Goal: Navigation & Orientation: Find specific page/section

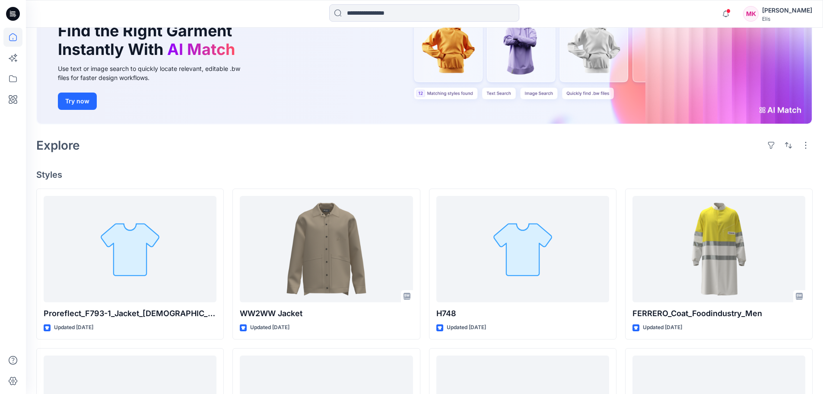
scroll to position [130, 0]
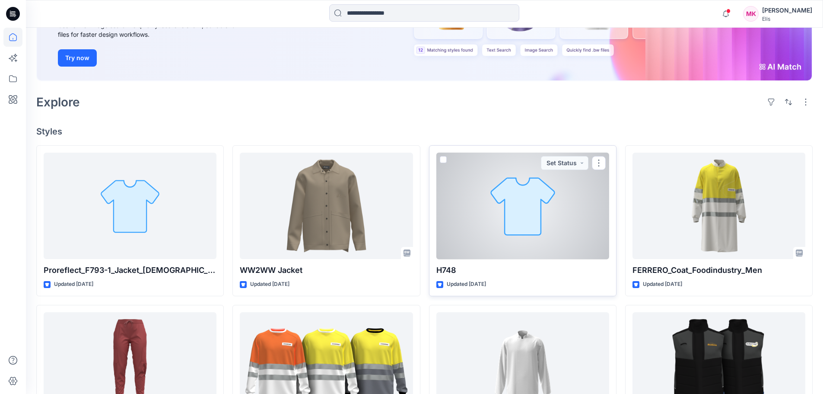
click at [548, 194] on div at bounding box center [523, 206] width 173 height 107
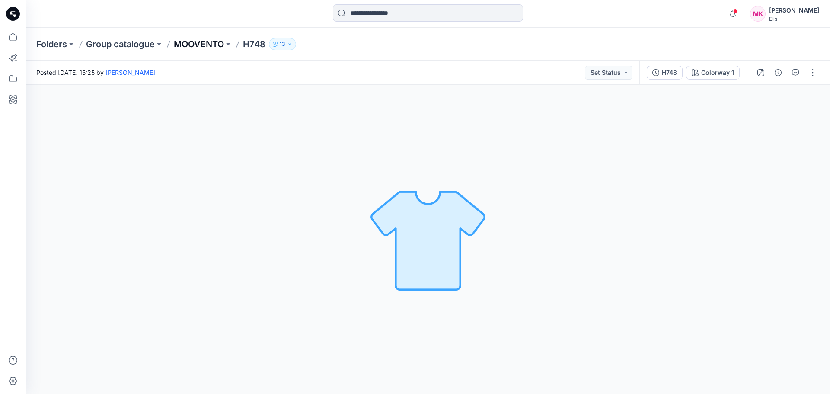
click at [210, 44] on p "MOOVENTO" at bounding box center [199, 44] width 50 height 12
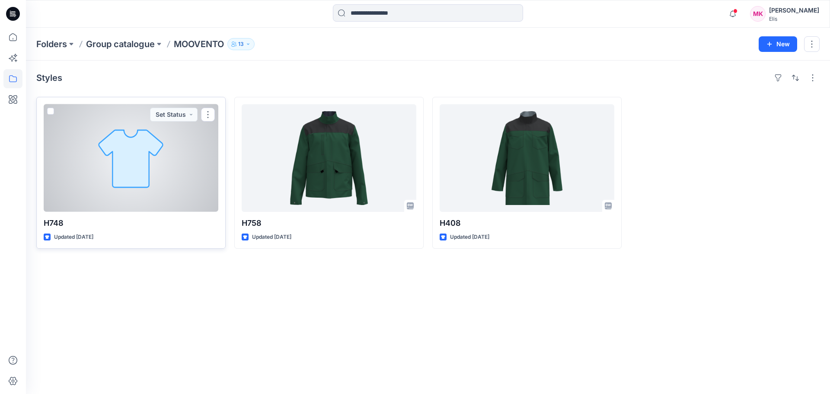
click at [126, 200] on div at bounding box center [131, 158] width 175 height 108
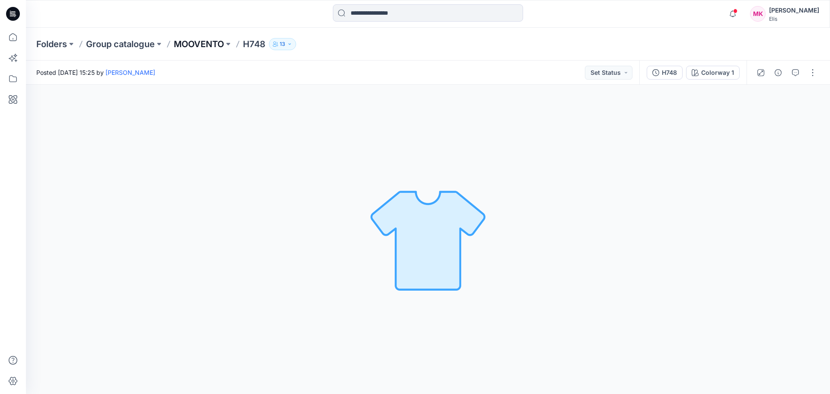
click at [216, 44] on p "MOOVENTO" at bounding box center [199, 44] width 50 height 12
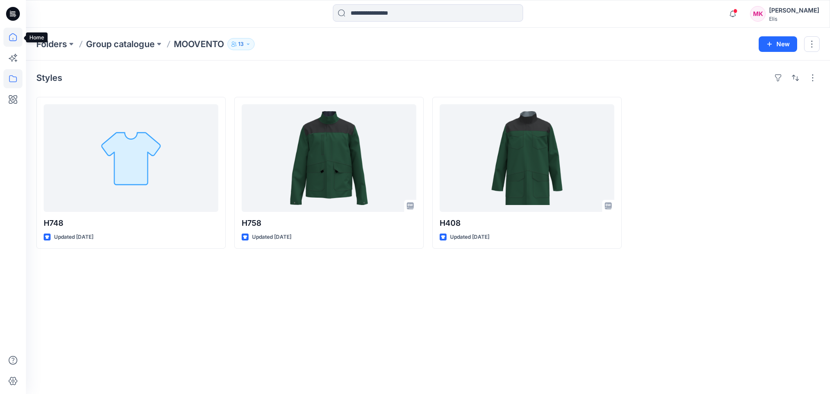
click at [9, 36] on icon at bounding box center [12, 37] width 19 height 19
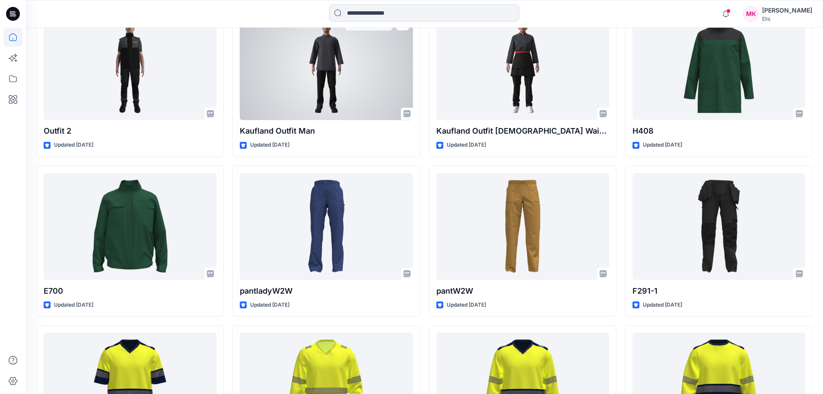
scroll to position [1303, 0]
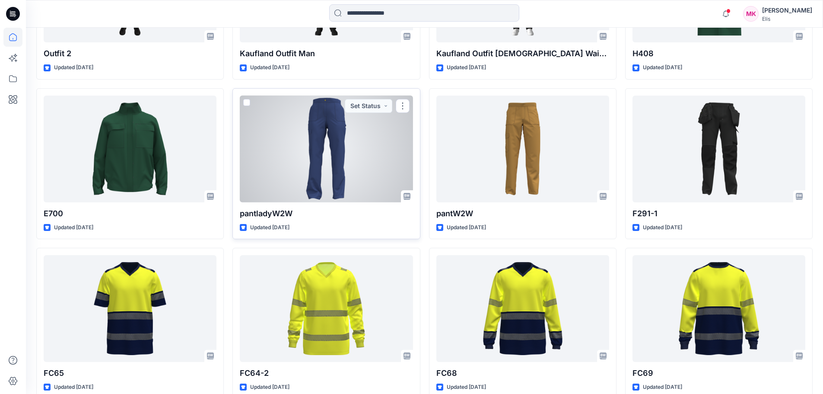
click at [366, 151] on div at bounding box center [326, 149] width 173 height 107
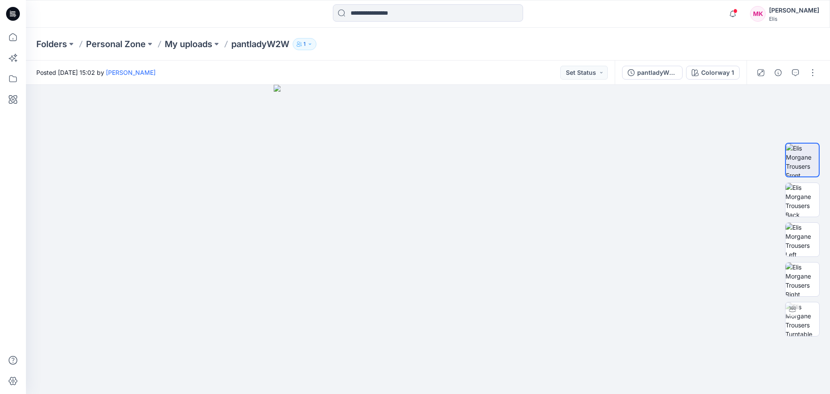
click at [52, 41] on p "Folders" at bounding box center [51, 44] width 31 height 12
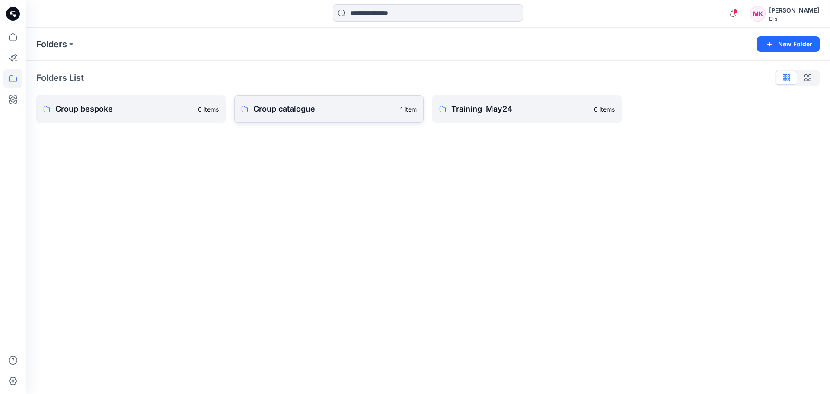
click at [297, 110] on p "Group catalogue" at bounding box center [324, 109] width 142 height 12
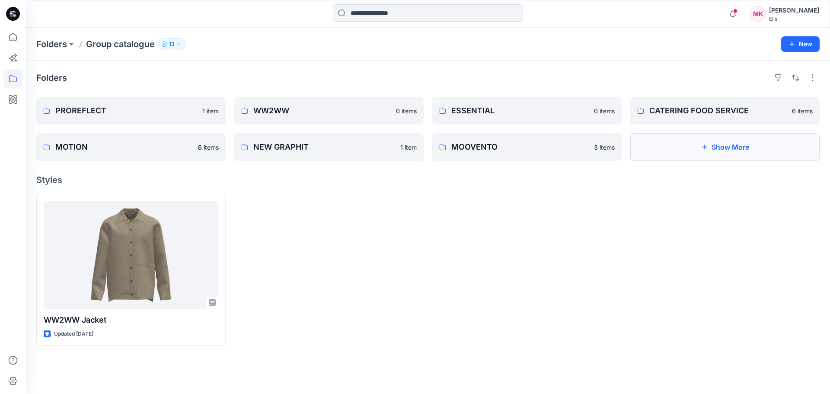
click at [711, 150] on button "Show More" at bounding box center [724, 147] width 189 height 28
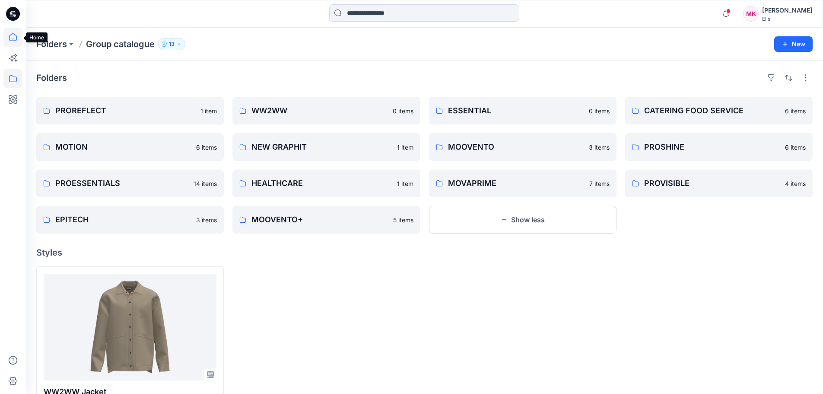
click at [13, 36] on icon at bounding box center [12, 37] width 19 height 19
